Goal: Task Accomplishment & Management: Use online tool/utility

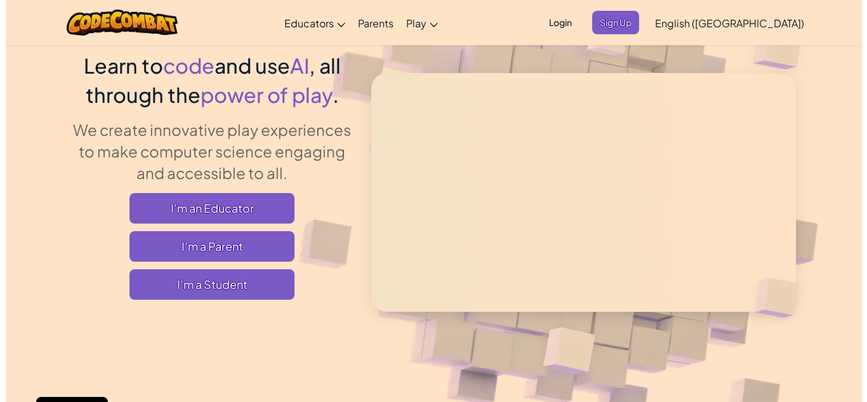
scroll to position [102, 0]
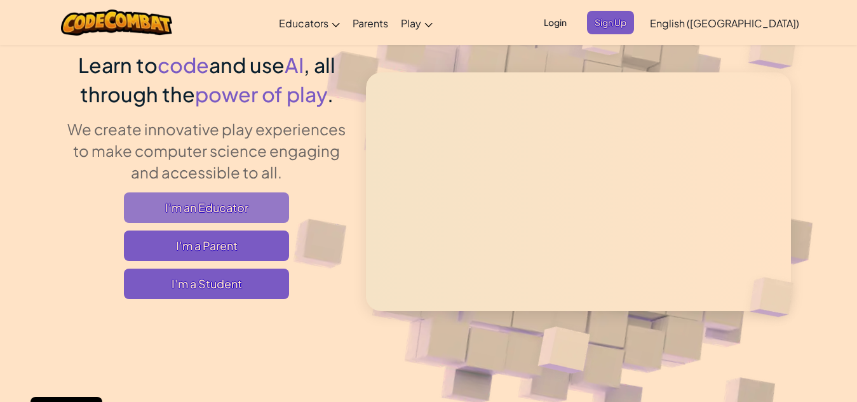
click at [237, 210] on span "I'm an Educator" at bounding box center [206, 207] width 165 height 30
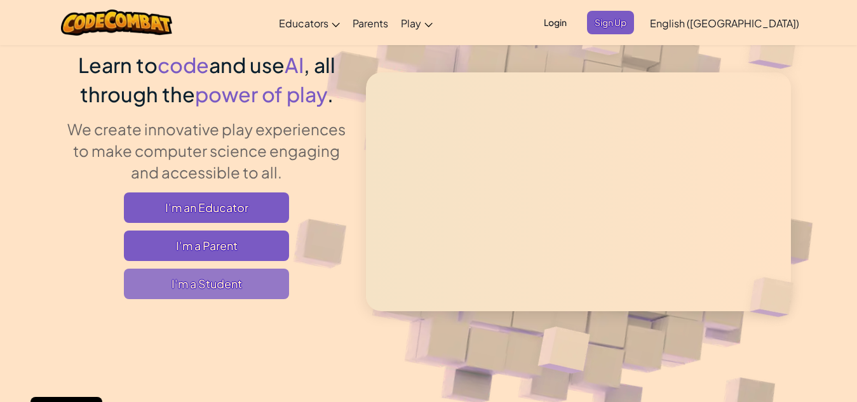
click at [218, 284] on span "I'm a Student" at bounding box center [206, 284] width 165 height 30
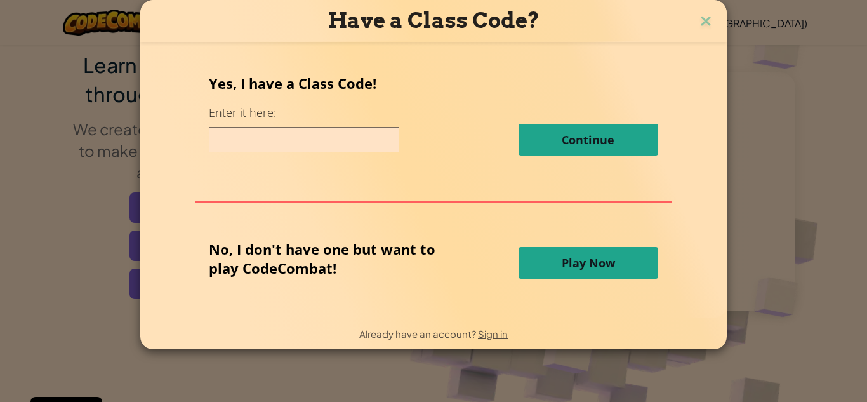
click at [609, 269] on span "Play Now" at bounding box center [588, 262] width 53 height 15
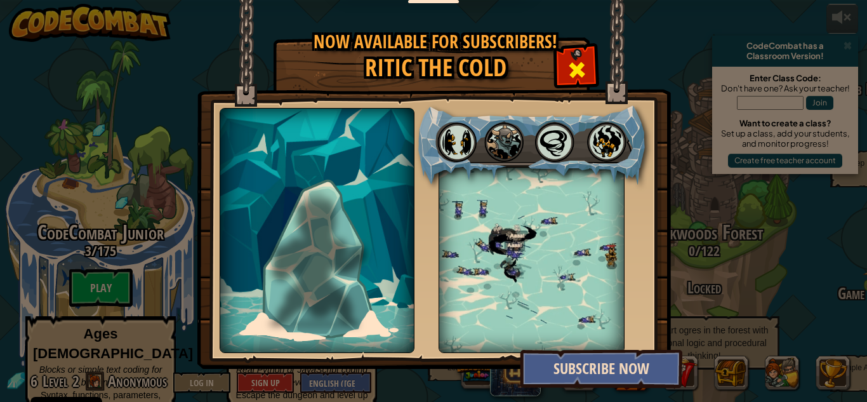
click at [568, 70] on span at bounding box center [577, 70] width 20 height 20
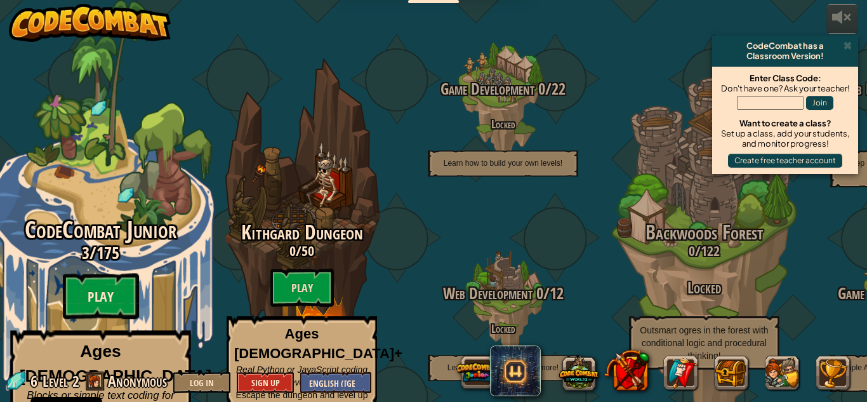
click at [126, 274] on btn "Play" at bounding box center [101, 297] width 76 height 46
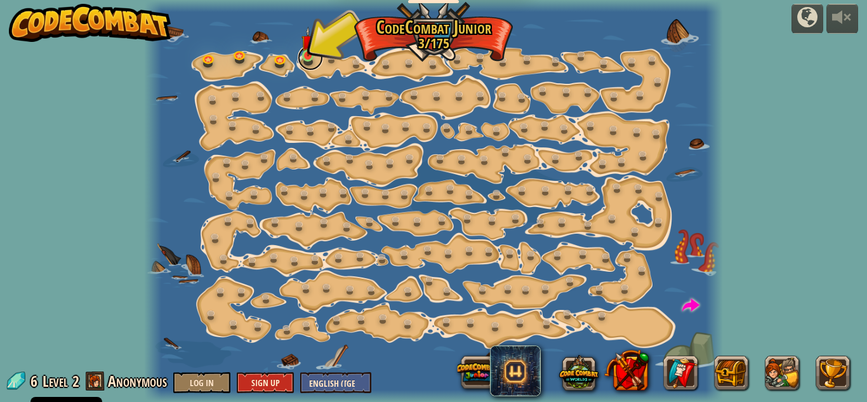
click at [313, 58] on link at bounding box center [310, 57] width 25 height 25
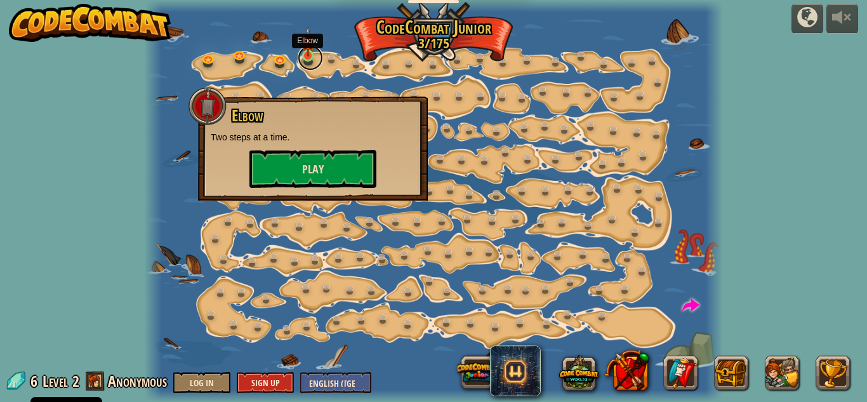
click at [307, 62] on link at bounding box center [310, 57] width 25 height 25
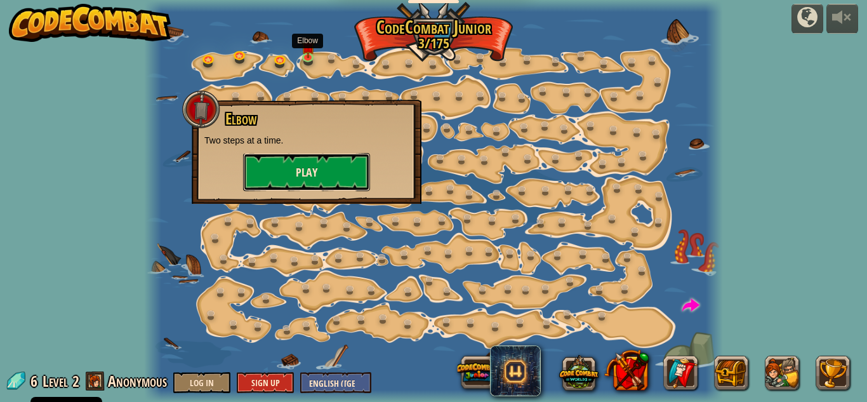
click at [325, 169] on button "Play" at bounding box center [306, 172] width 127 height 38
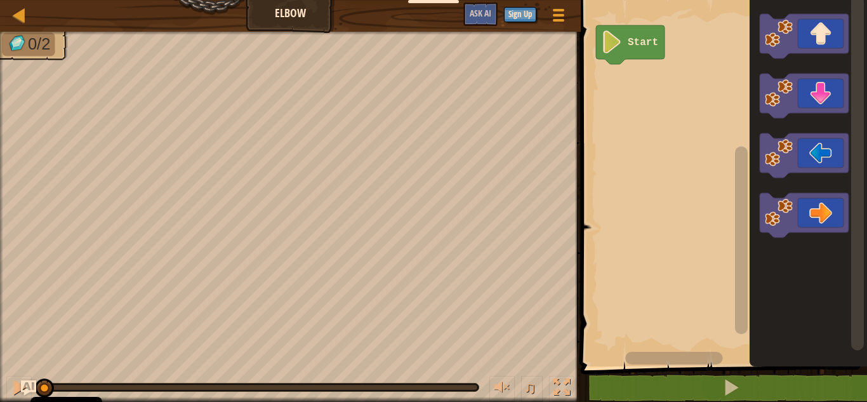
click at [757, 103] on icon "Blockly Workspace" at bounding box center [808, 180] width 117 height 373
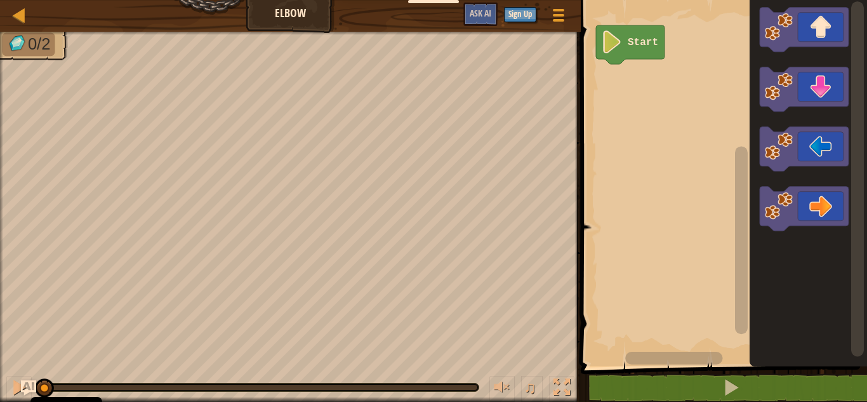
click at [777, 91] on image "Blockly Workspace" at bounding box center [779, 86] width 28 height 28
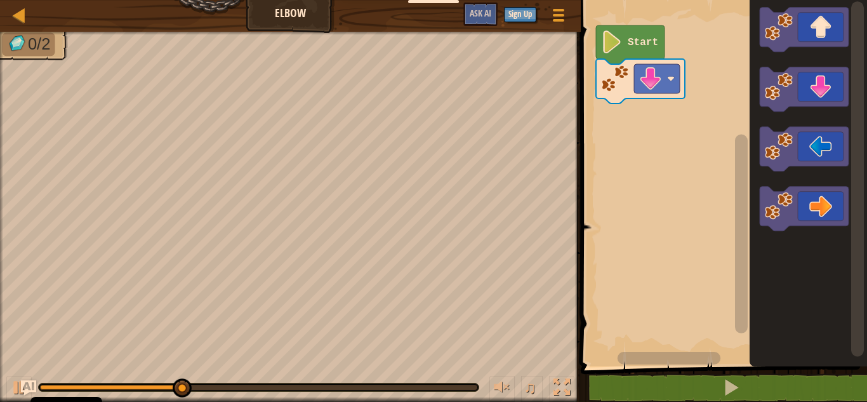
click at [782, 100] on image "Blockly Workspace" at bounding box center [779, 86] width 28 height 28
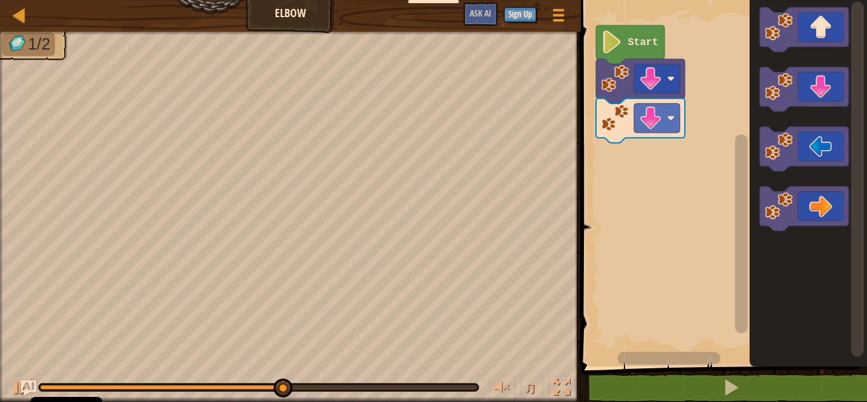
click at [780, 146] on image "Blockly Workspace" at bounding box center [779, 146] width 28 height 28
